Goal: Find specific page/section: Find specific page/section

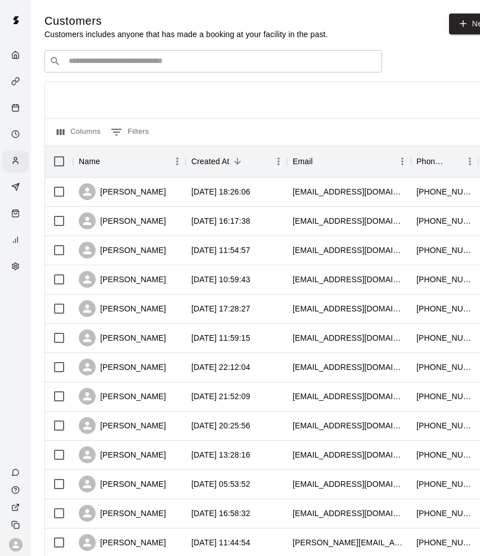
click at [226, 107] on div at bounding box center [272, 100] width 455 height 36
click at [15, 80] on icon "Services" at bounding box center [17, 80] width 4 height 5
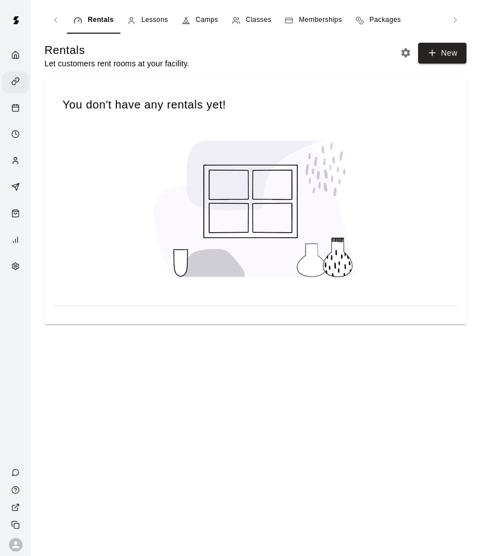
click at [296, 20] on div "Memberships" at bounding box center [313, 20] width 57 height 11
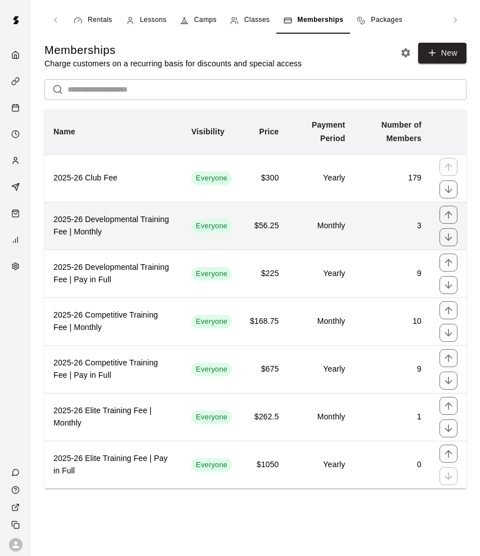
click at [129, 226] on h6 "2025-26 Developmental Training Fee | Monthly" at bounding box center [113, 226] width 120 height 25
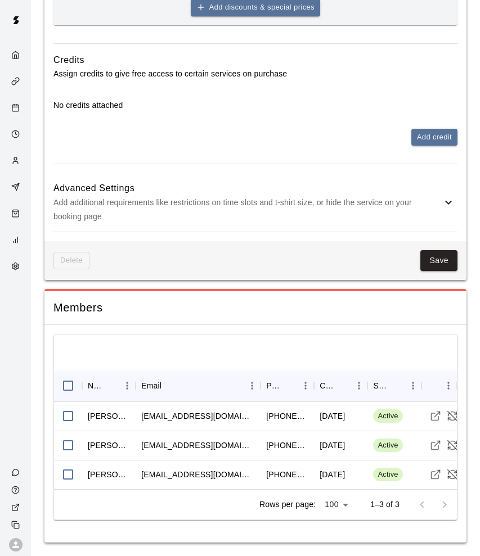
scroll to position [703, 0]
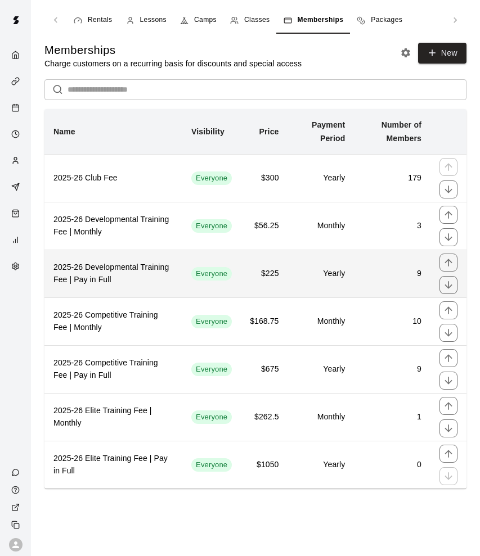
click at [173, 279] on h6 "2025-26 Developmental Training Fee | Pay in Full" at bounding box center [113, 274] width 120 height 25
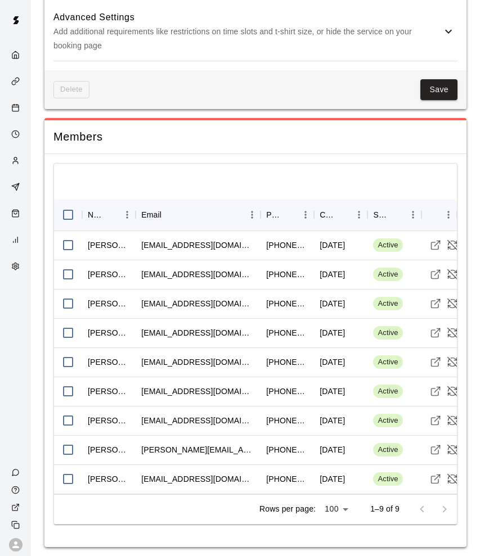
scroll to position [851, 0]
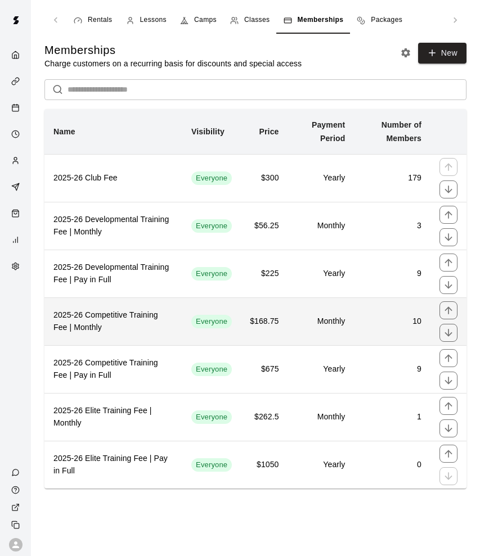
click at [128, 322] on h6 "2025-26 Competitive Training Fee | Monthly" at bounding box center [113, 321] width 120 height 25
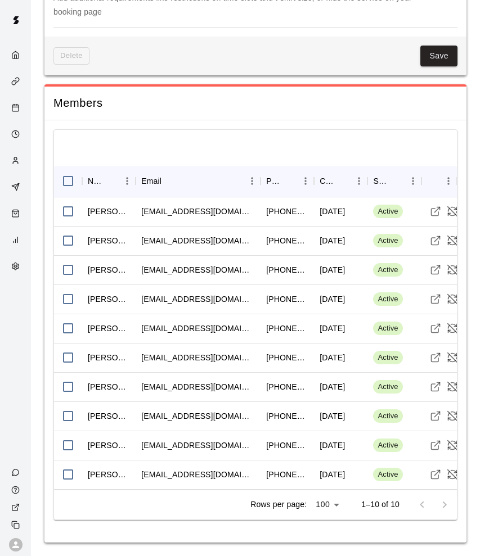
scroll to position [939, 0]
click at [100, 212] on div "David Henry" at bounding box center [109, 211] width 42 height 11
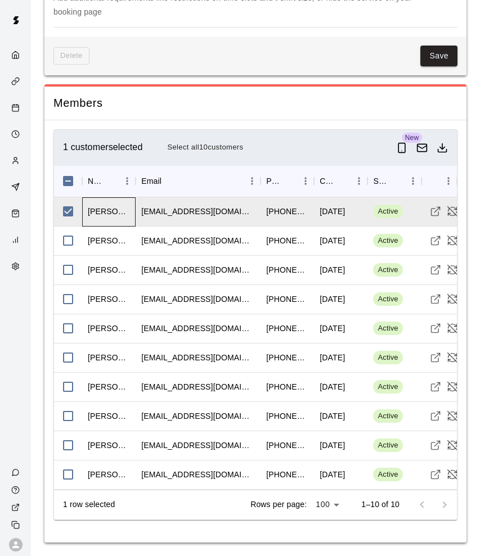
click at [100, 212] on div "David Henry" at bounding box center [109, 211] width 42 height 11
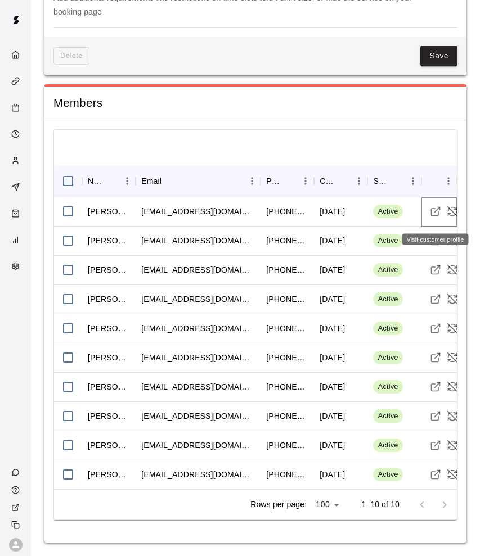
click at [437, 210] on icon "Visit customer profile" at bounding box center [435, 211] width 11 height 11
click at [434, 471] on icon "Visit customer profile" at bounding box center [435, 474] width 11 height 11
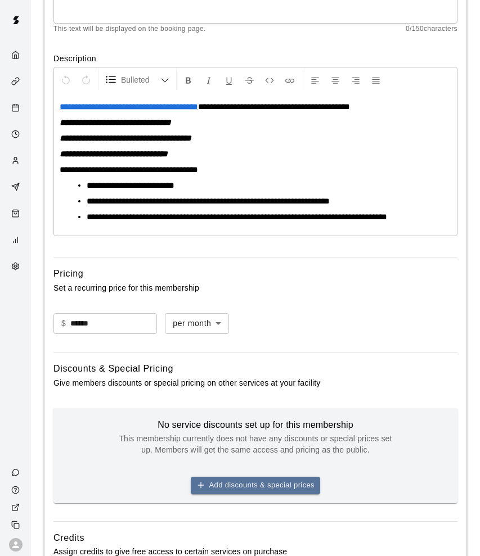
scroll to position [151, 0]
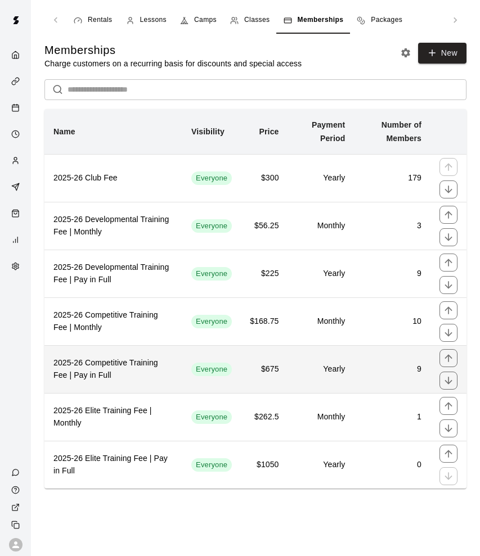
click at [144, 370] on h6 "2025-26 Competitive Training Fee | Pay in Full" at bounding box center [113, 369] width 120 height 25
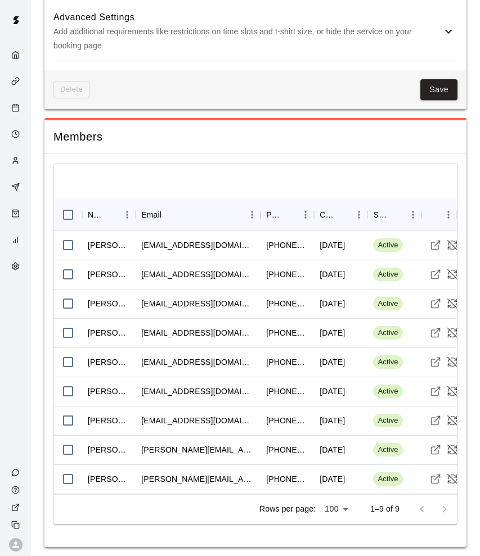
scroll to position [883, 0]
click at [433, 269] on icon "Visit customer profile" at bounding box center [435, 274] width 11 height 11
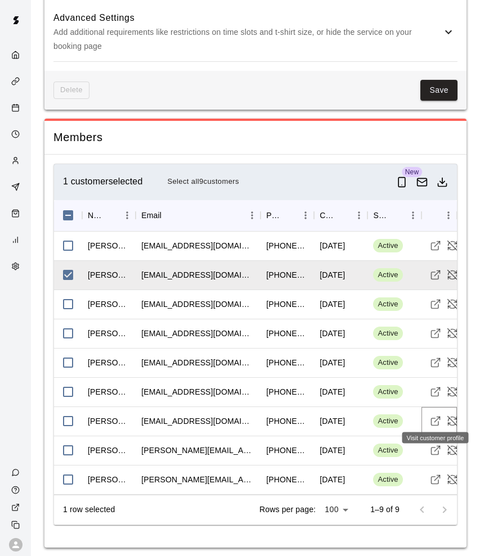
click at [437, 417] on icon "Visit customer profile" at bounding box center [435, 421] width 11 height 11
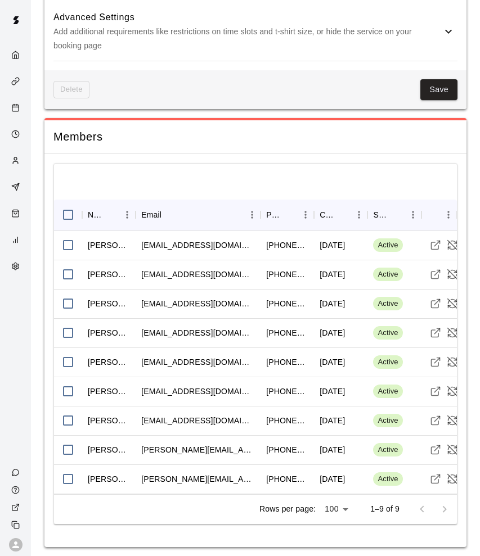
scroll to position [883, 0]
click at [434, 445] on icon "Visit customer profile" at bounding box center [435, 450] width 11 height 11
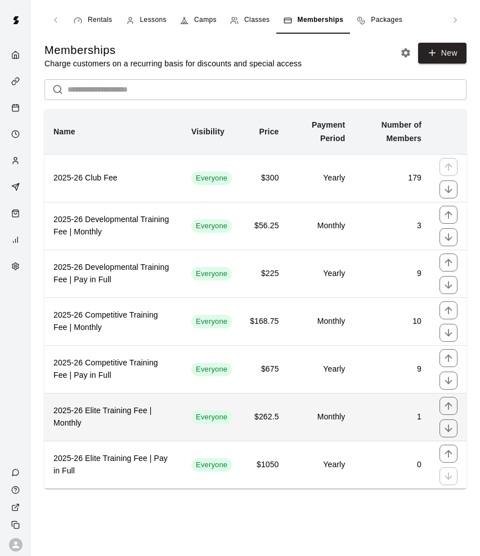
click at [133, 420] on h6 "2025-26 Elite Training Fee | Monthly" at bounding box center [113, 417] width 120 height 25
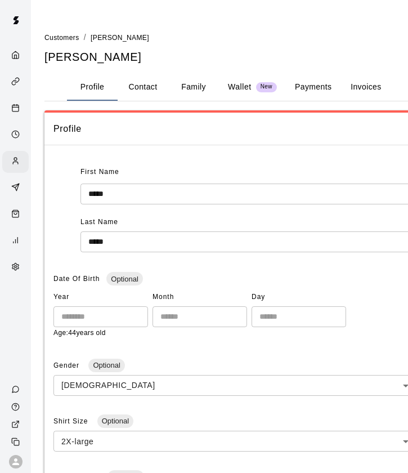
click at [188, 88] on button "Family" at bounding box center [193, 87] width 51 height 27
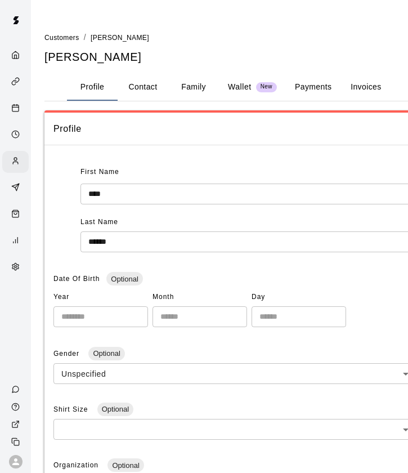
click at [190, 90] on button "Family" at bounding box center [193, 87] width 51 height 27
click at [183, 89] on button "Family" at bounding box center [193, 87] width 51 height 27
click at [188, 86] on button "Family" at bounding box center [193, 87] width 51 height 27
click at [187, 80] on button "Family" at bounding box center [193, 87] width 51 height 27
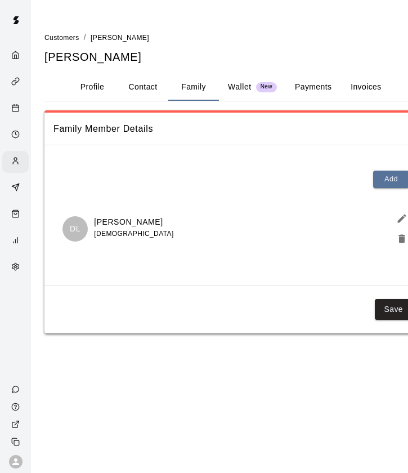
click at [101, 83] on button "Profile" at bounding box center [92, 87] width 51 height 27
